Goal: Task Accomplishment & Management: Use online tool/utility

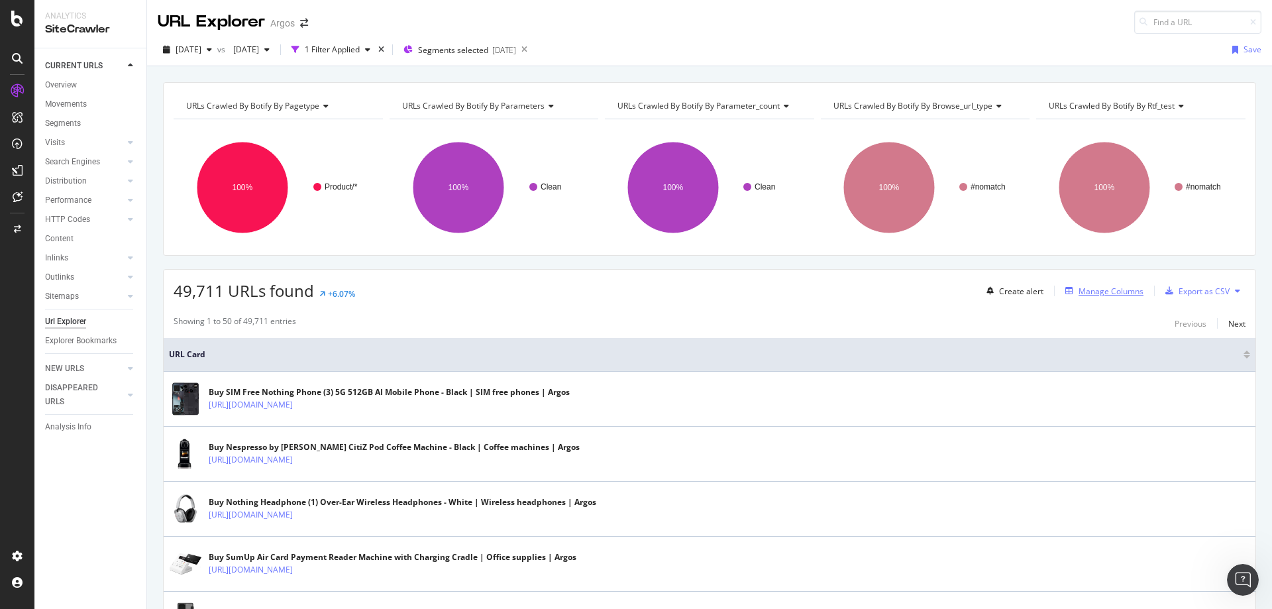
click at [1079, 291] on div "Manage Columns" at bounding box center [1110, 291] width 65 height 11
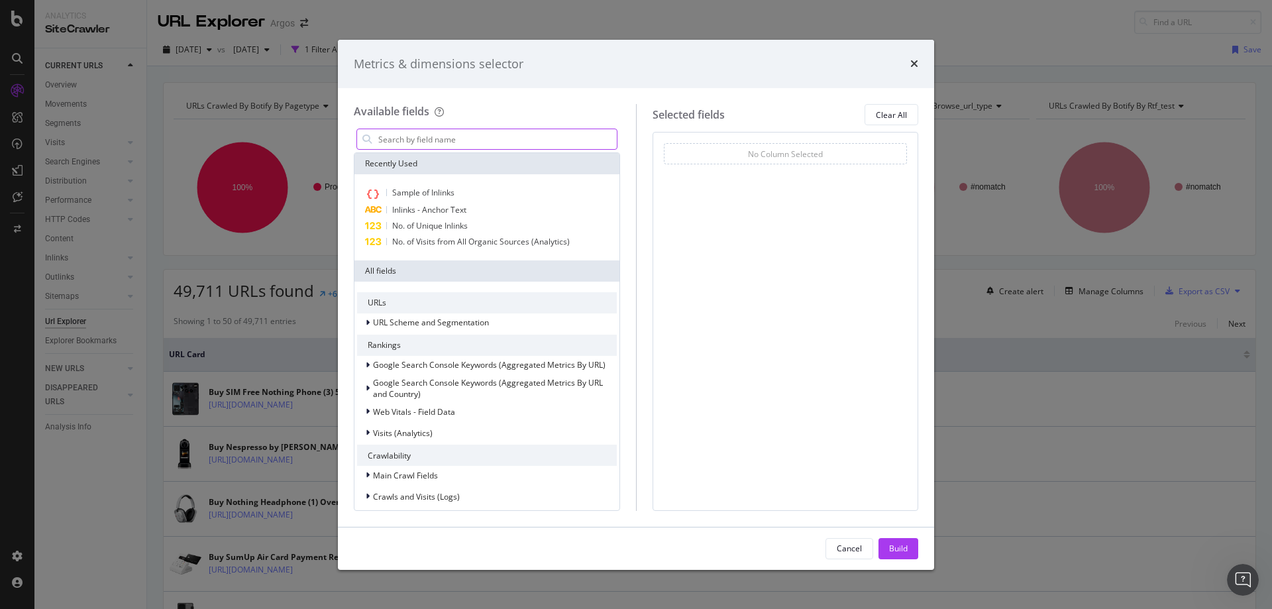
click at [409, 144] on input "modal" at bounding box center [497, 139] width 240 height 20
click at [913, 62] on icon "times" at bounding box center [914, 63] width 8 height 11
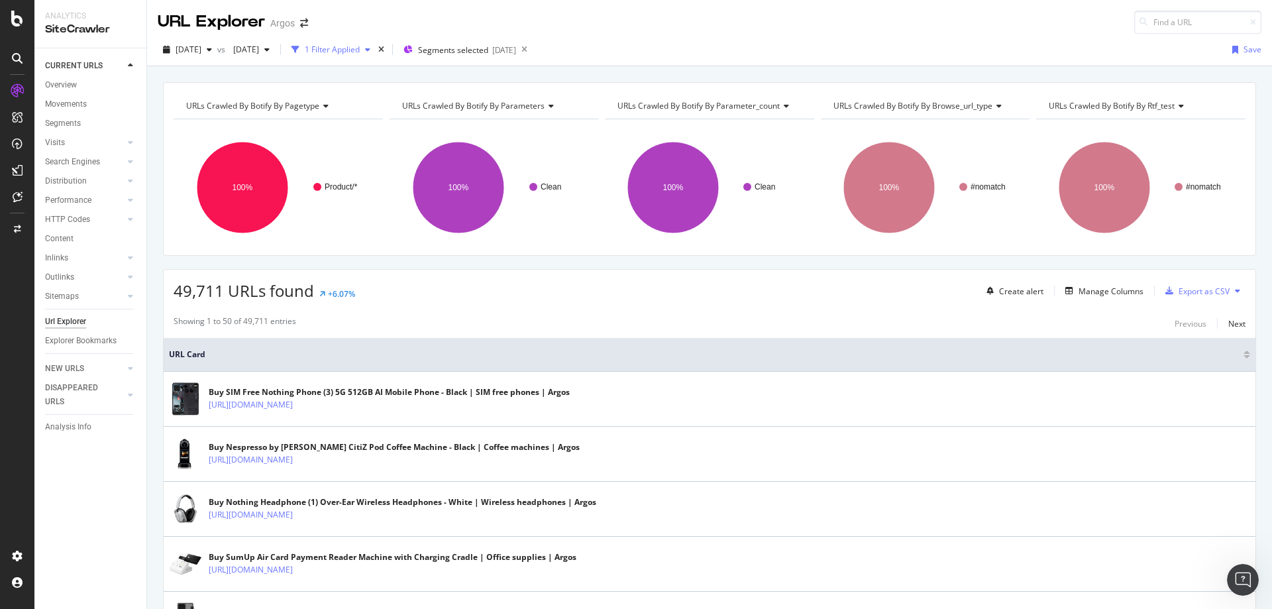
click at [360, 50] on div "1 Filter Applied" at bounding box center [332, 49] width 55 height 11
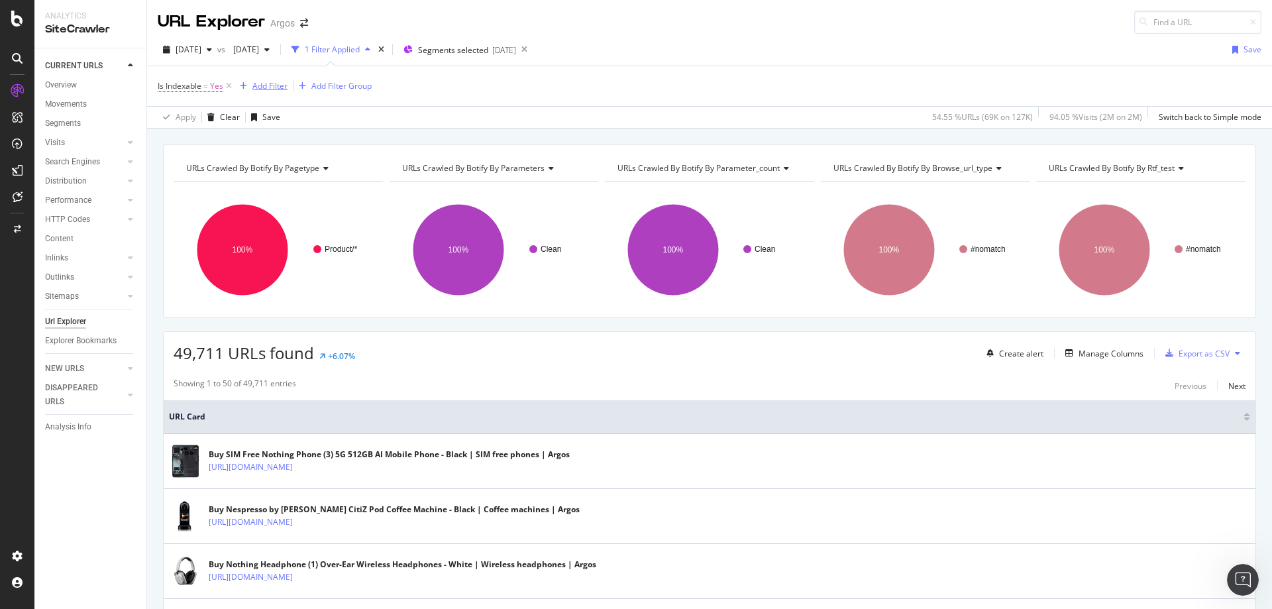
click at [276, 85] on div "Add Filter" at bounding box center [269, 85] width 35 height 11
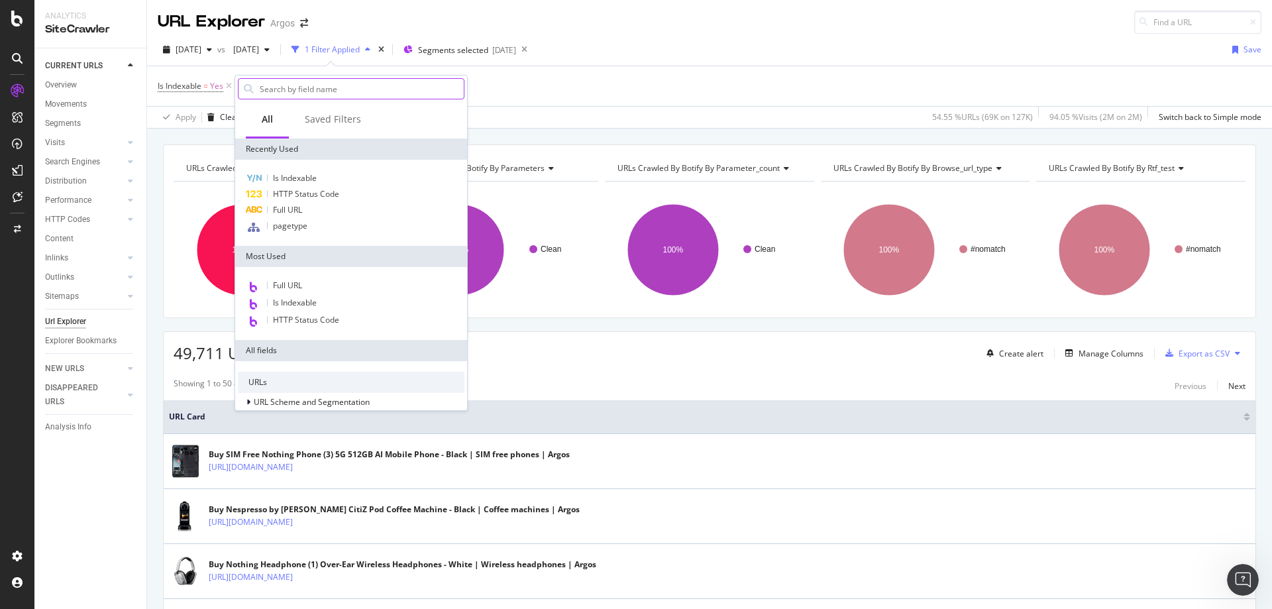
click at [297, 96] on input "text" at bounding box center [360, 89] width 205 height 20
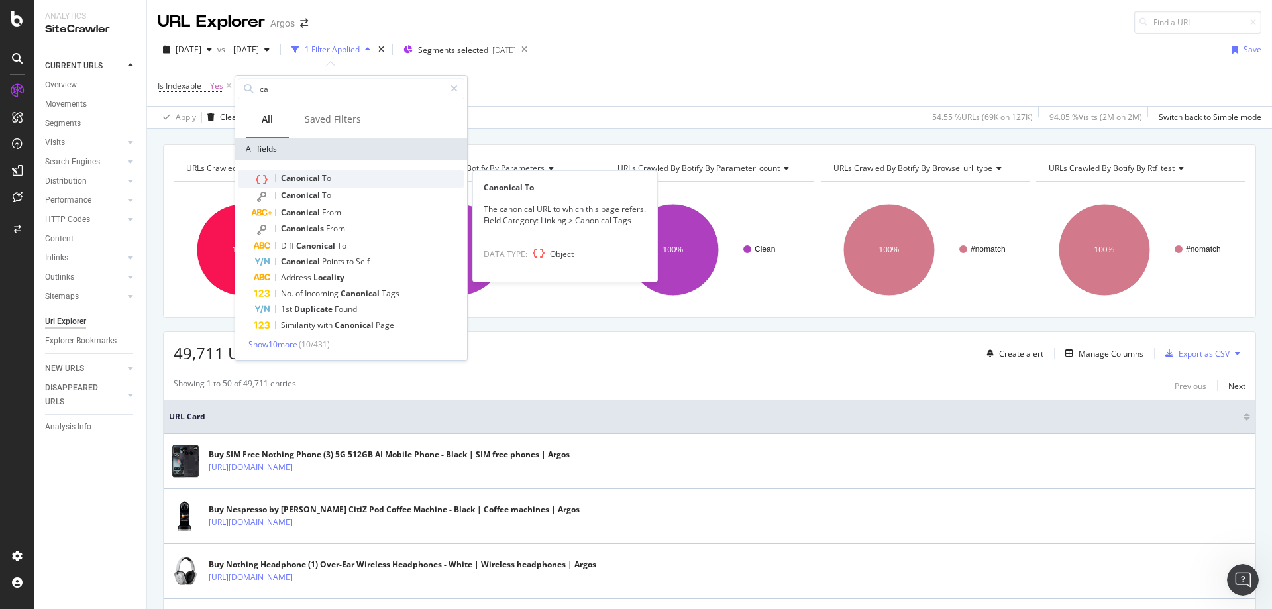
type input "ca"
click at [327, 182] on span "To" at bounding box center [326, 177] width 9 height 11
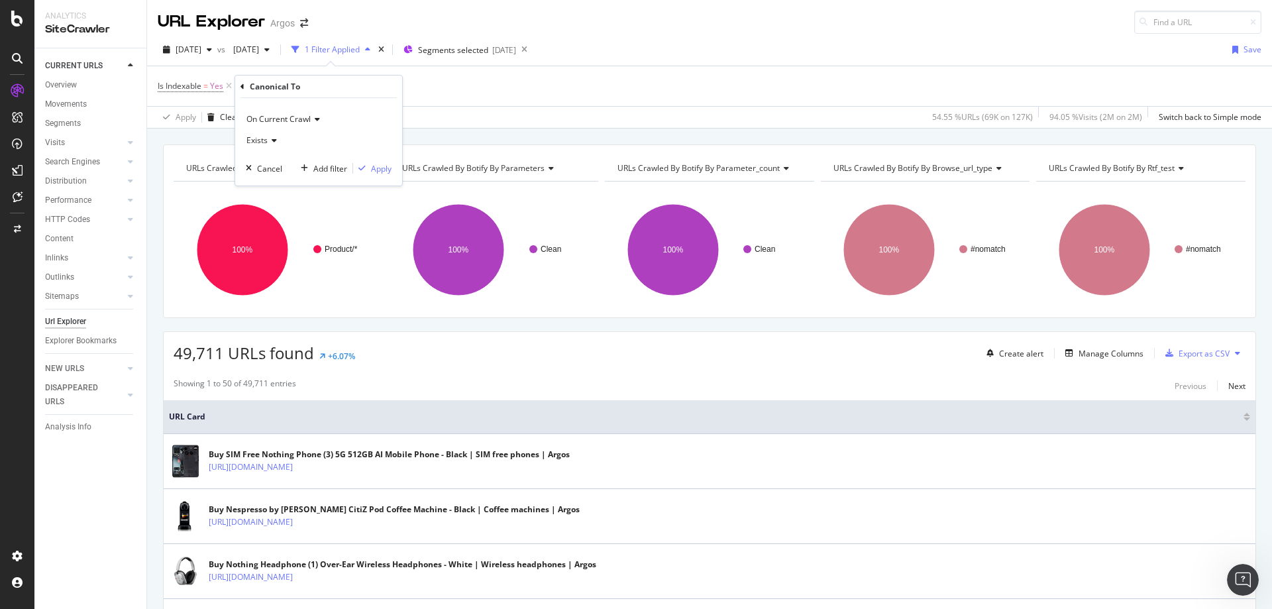
click at [286, 133] on div "Exists" at bounding box center [319, 140] width 146 height 21
click at [317, 113] on div "On Current Crawl" at bounding box center [319, 119] width 146 height 21
click at [244, 87] on div "Canonical To" at bounding box center [318, 87] width 156 height 23
click at [241, 89] on icon at bounding box center [242, 87] width 4 height 8
click at [280, 86] on div "Add Filter" at bounding box center [269, 85] width 35 height 11
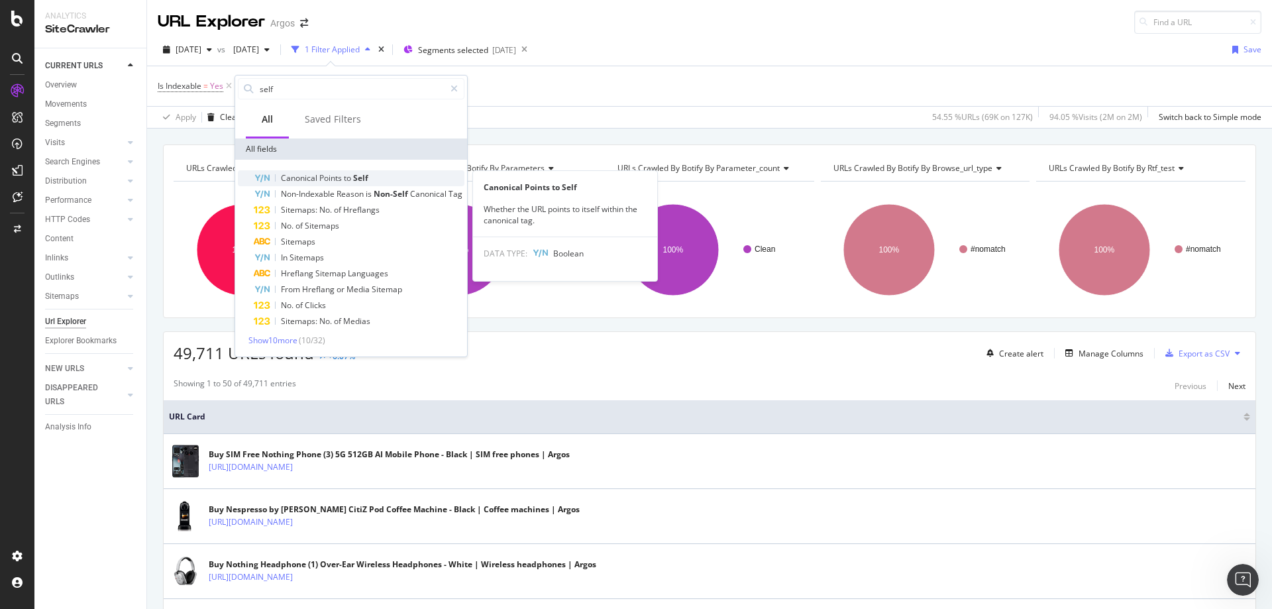
type input "self"
click at [360, 180] on span "Self" at bounding box center [360, 177] width 15 height 11
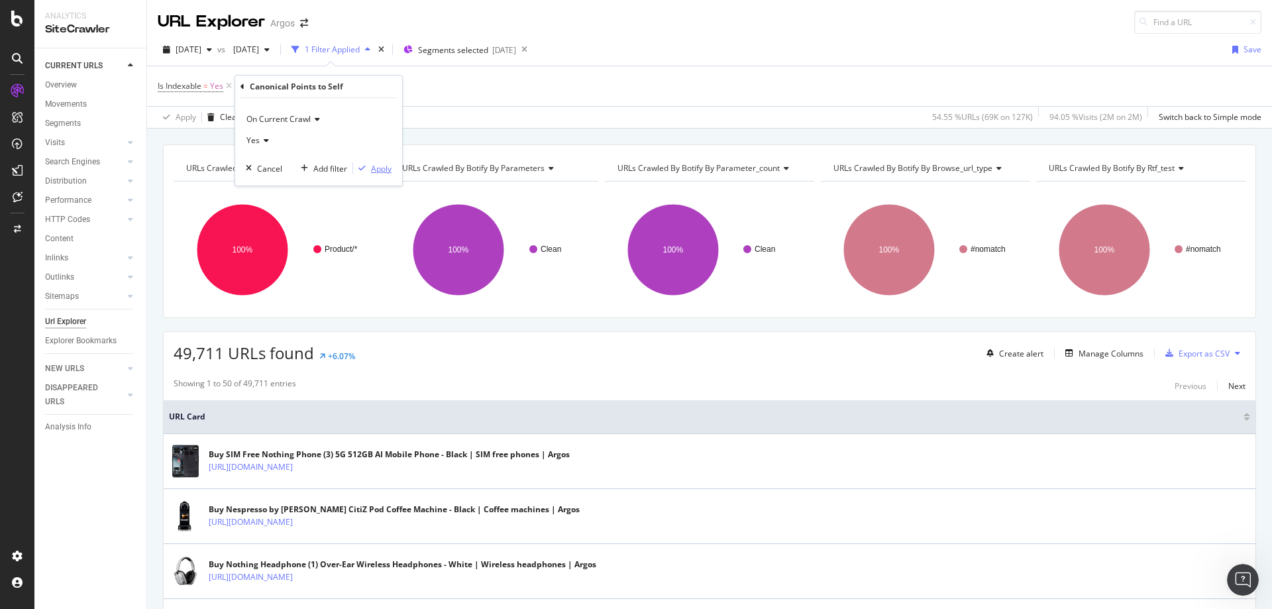
click at [369, 163] on div "Apply" at bounding box center [372, 168] width 38 height 12
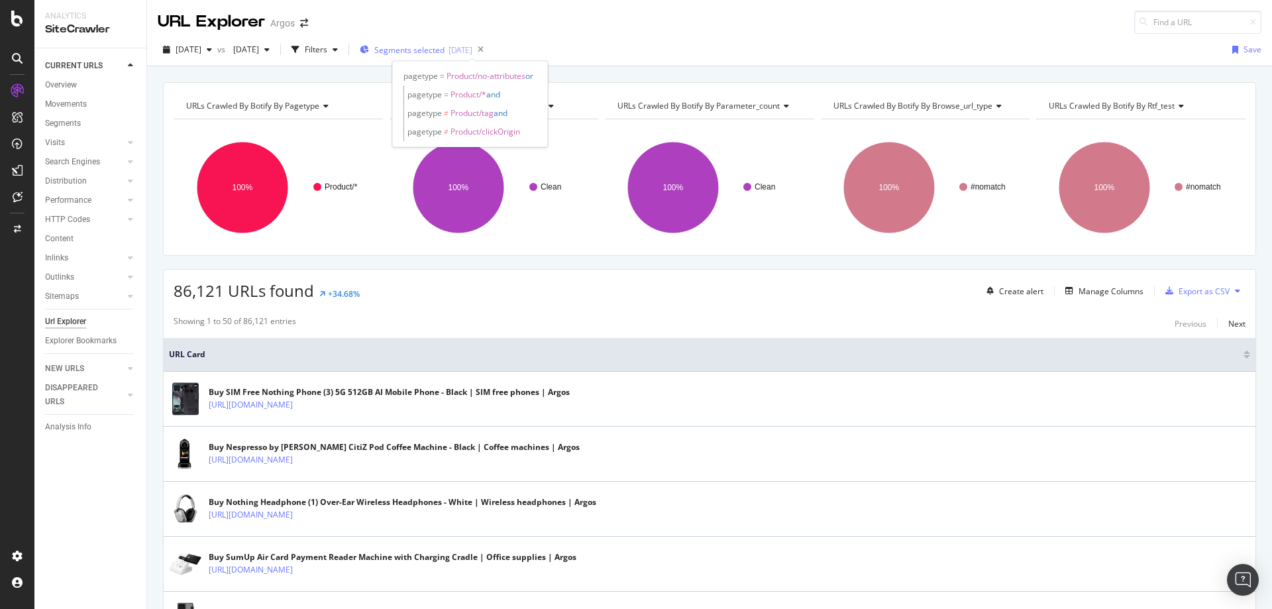
click at [437, 56] on div "Segments selected [DATE]" at bounding box center [416, 50] width 113 height 20
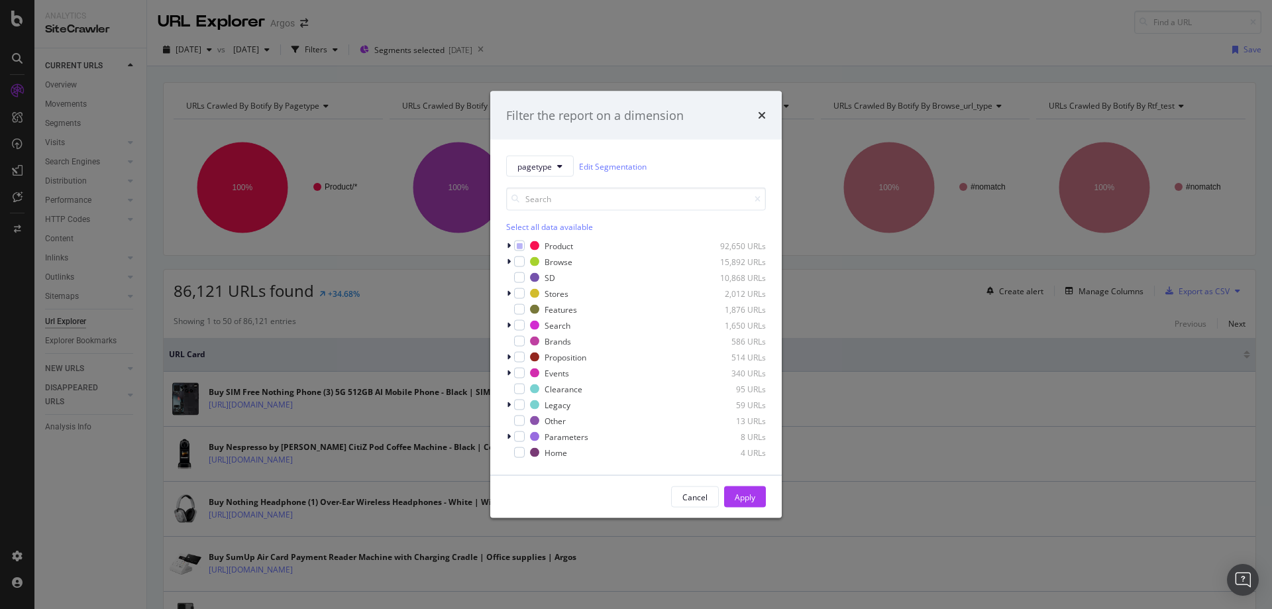
click at [391, 36] on div "Filter the report on a dimension pagetype Edit Segmentation Select all data ava…" at bounding box center [636, 304] width 1272 height 609
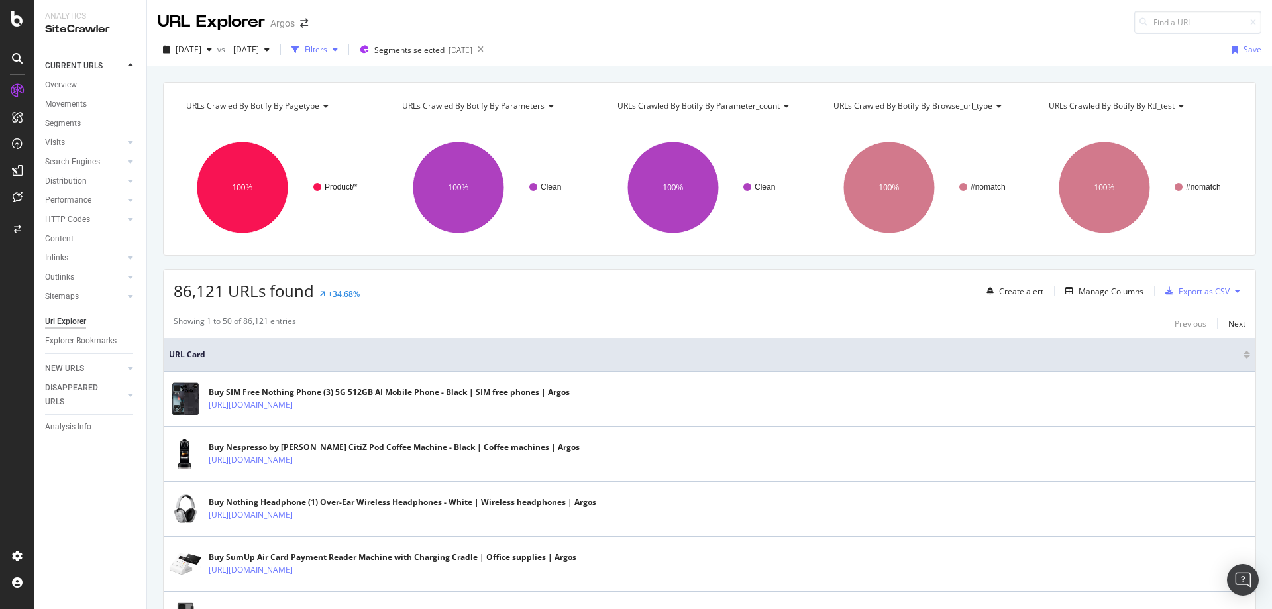
click at [338, 46] on icon "button" at bounding box center [335, 50] width 5 height 8
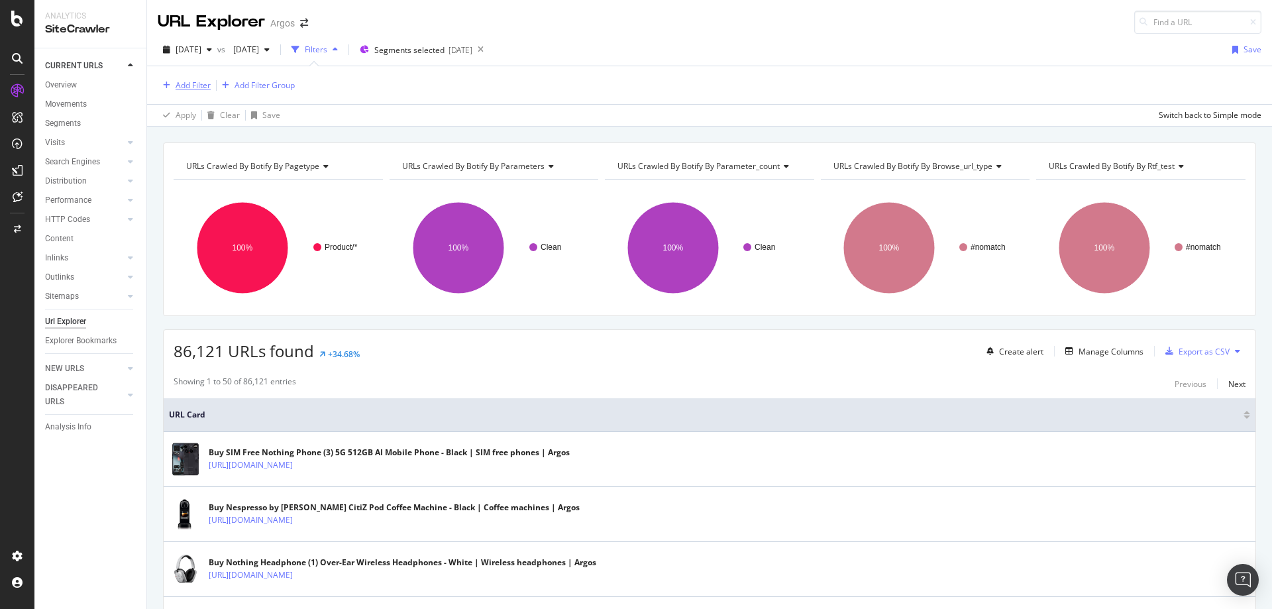
click at [195, 90] on div "Add Filter" at bounding box center [193, 84] width 35 height 11
